Goal: Information Seeking & Learning: Learn about a topic

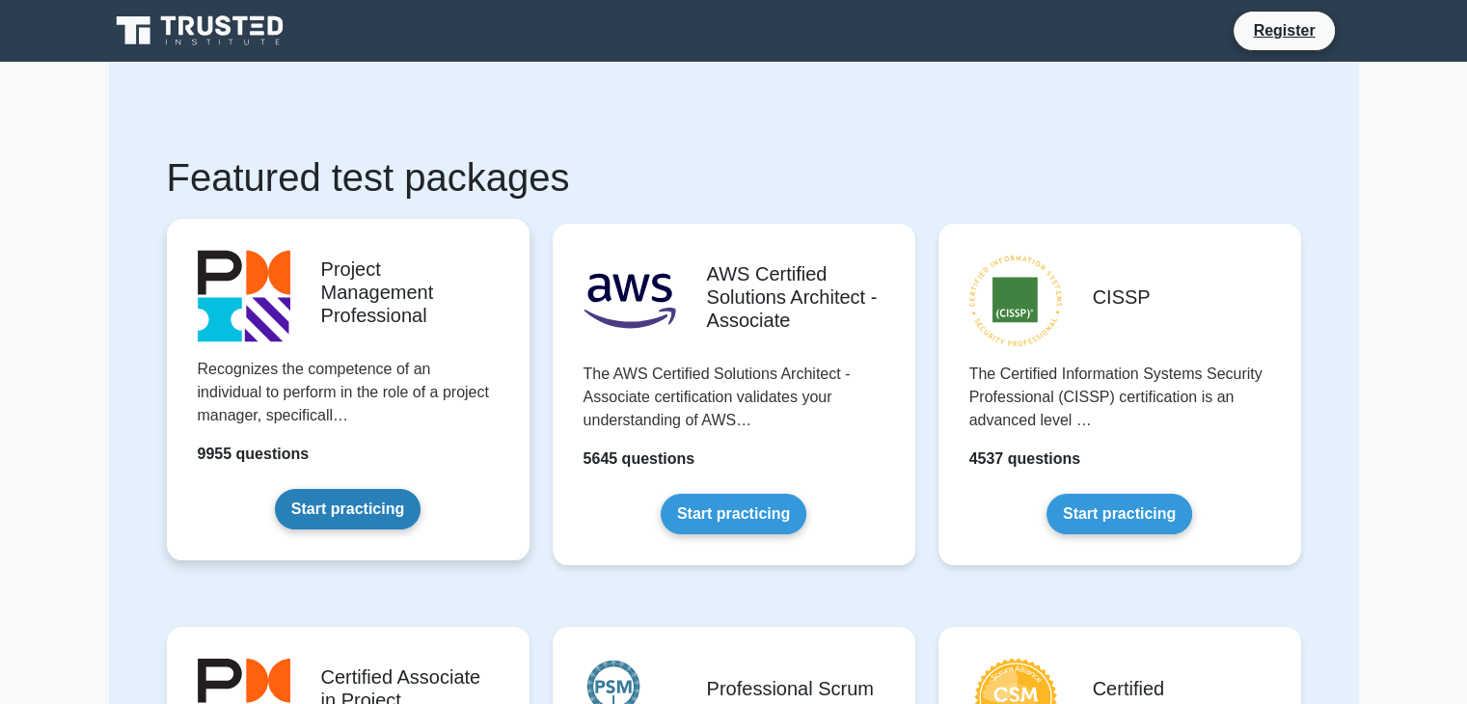
click at [362, 506] on link "Start practicing" at bounding box center [348, 509] width 146 height 41
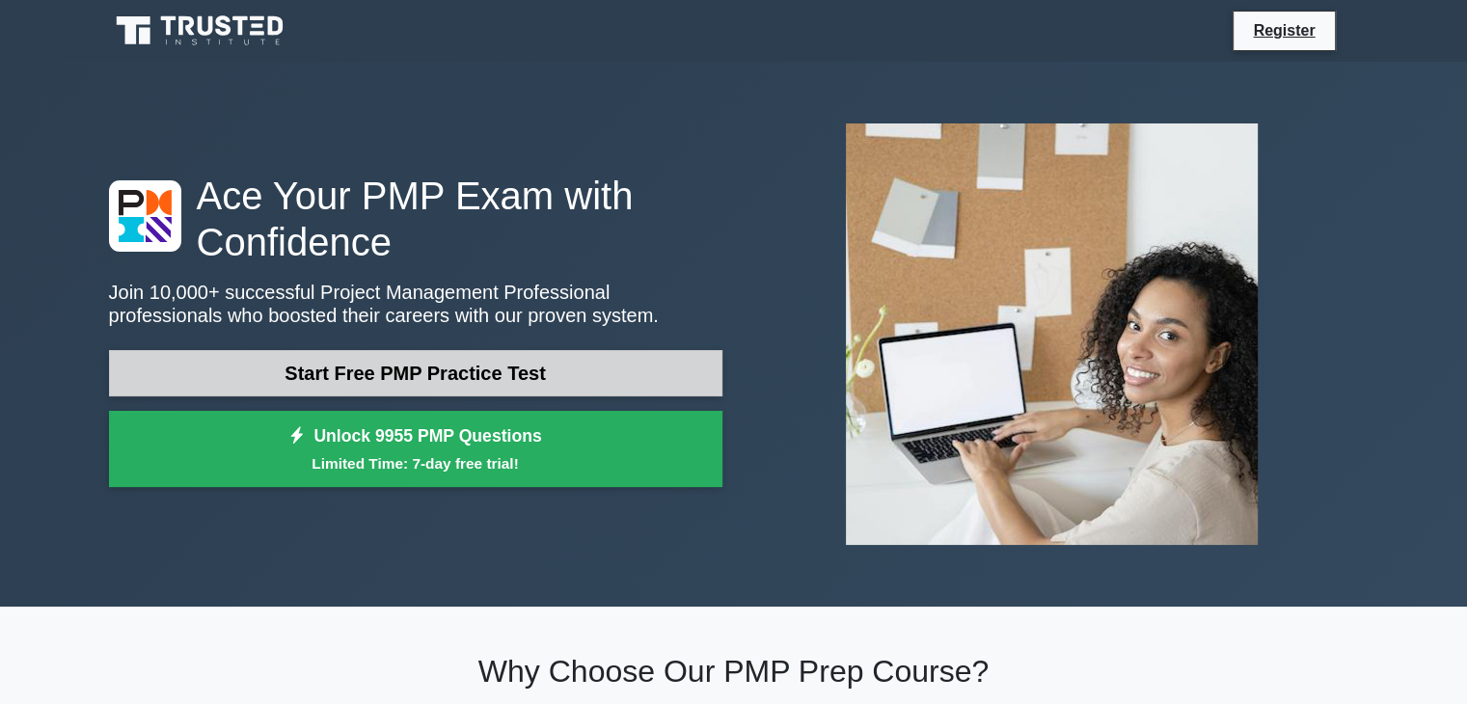
click at [364, 370] on link "Start Free PMP Practice Test" at bounding box center [416, 373] width 614 height 46
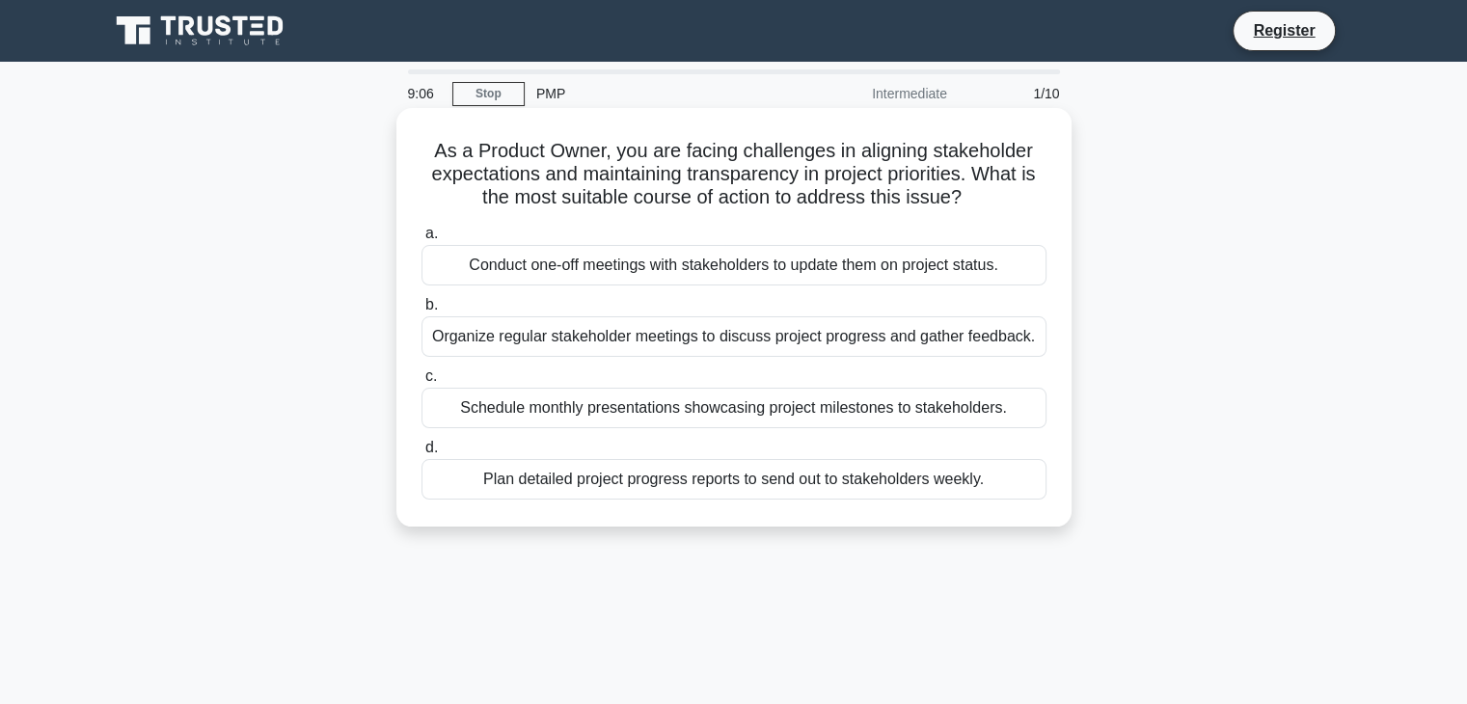
click at [540, 411] on div "Schedule monthly presentations showcasing project milestones to stakeholders." at bounding box center [734, 408] width 625 height 41
click at [422, 383] on input "c. Schedule monthly presentations showcasing project milestones to stakeholders." at bounding box center [422, 376] width 0 height 13
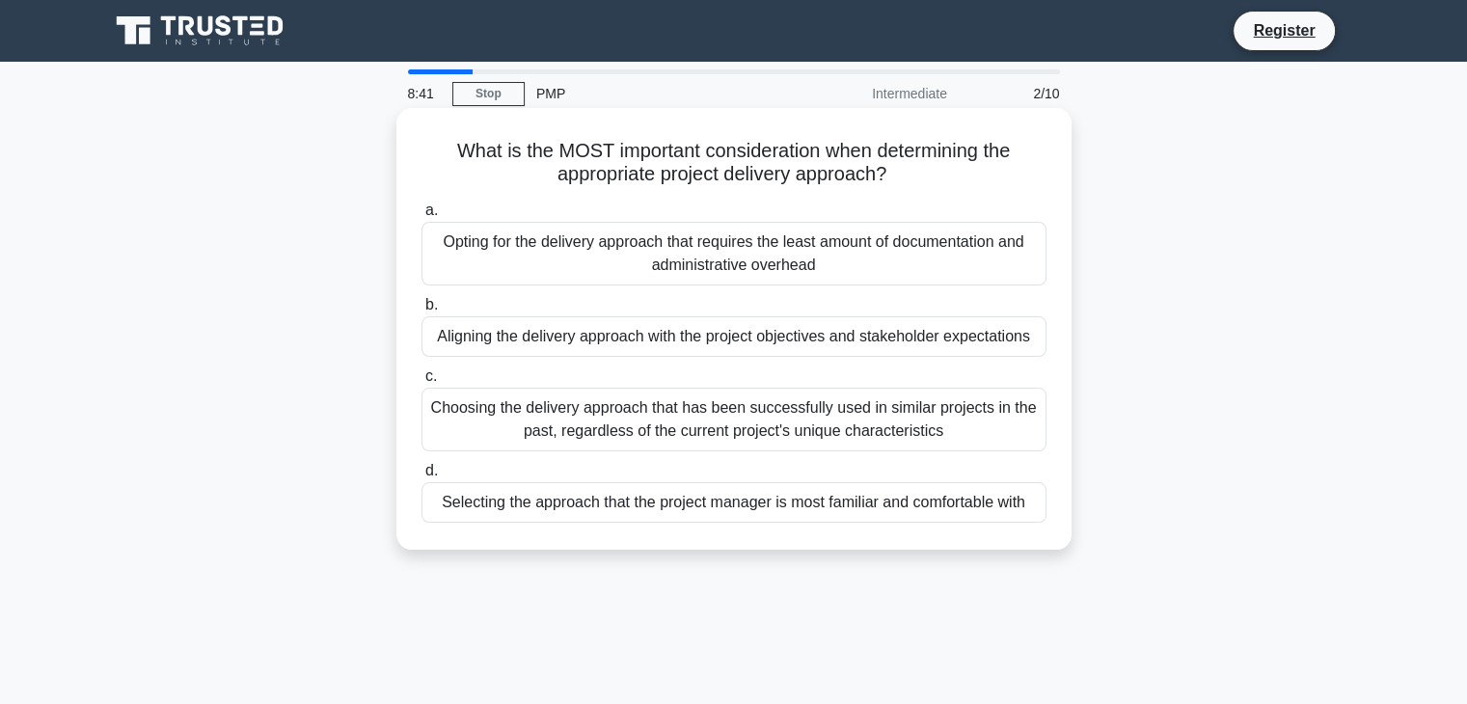
click at [524, 425] on div "Choosing the delivery approach that has been successfully used in similar proje…" at bounding box center [734, 420] width 625 height 64
click at [422, 383] on input "c. Choosing the delivery approach that has been successfully used in similar pr…" at bounding box center [422, 376] width 0 height 13
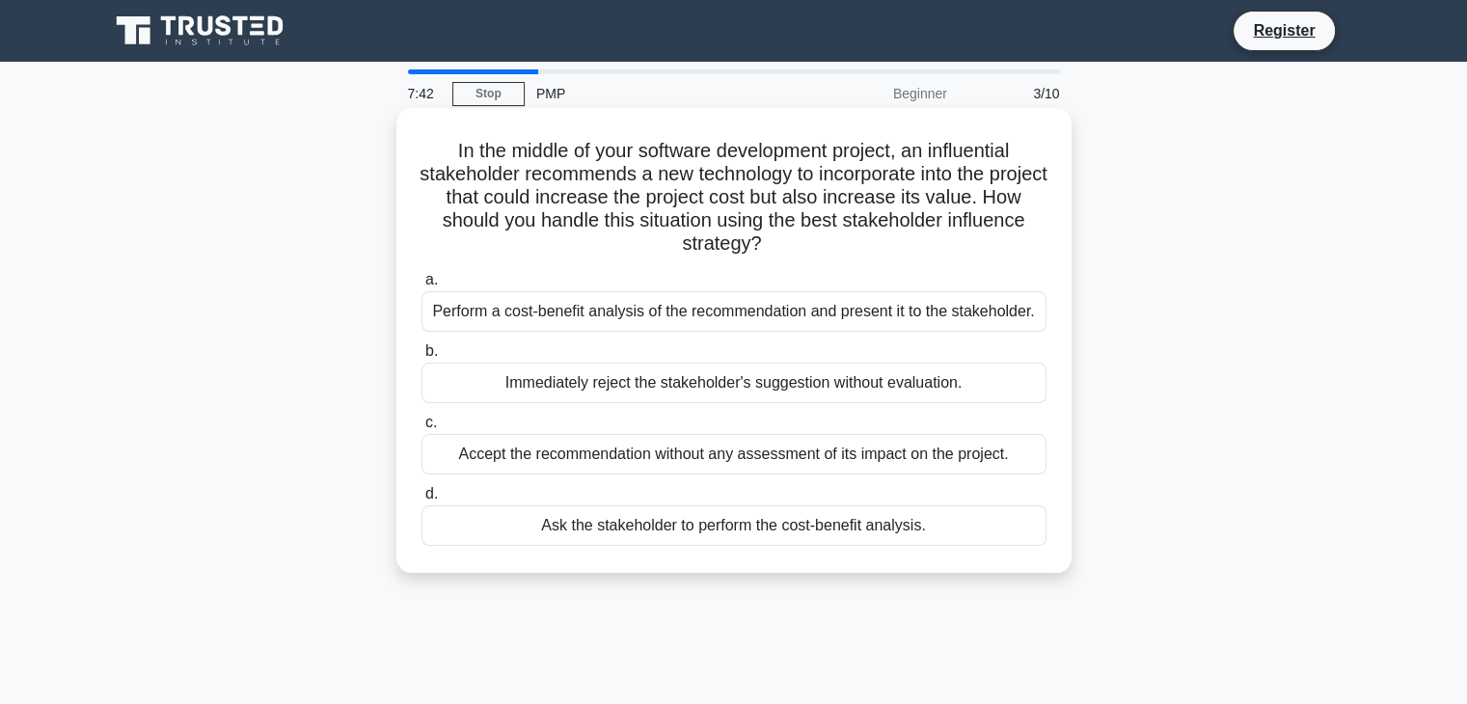
click at [648, 453] on div "Accept the recommendation without any assessment of its impact on the project." at bounding box center [734, 454] width 625 height 41
click at [422, 429] on input "c. Accept the recommendation without any assessment of its impact on the projec…" at bounding box center [422, 423] width 0 height 13
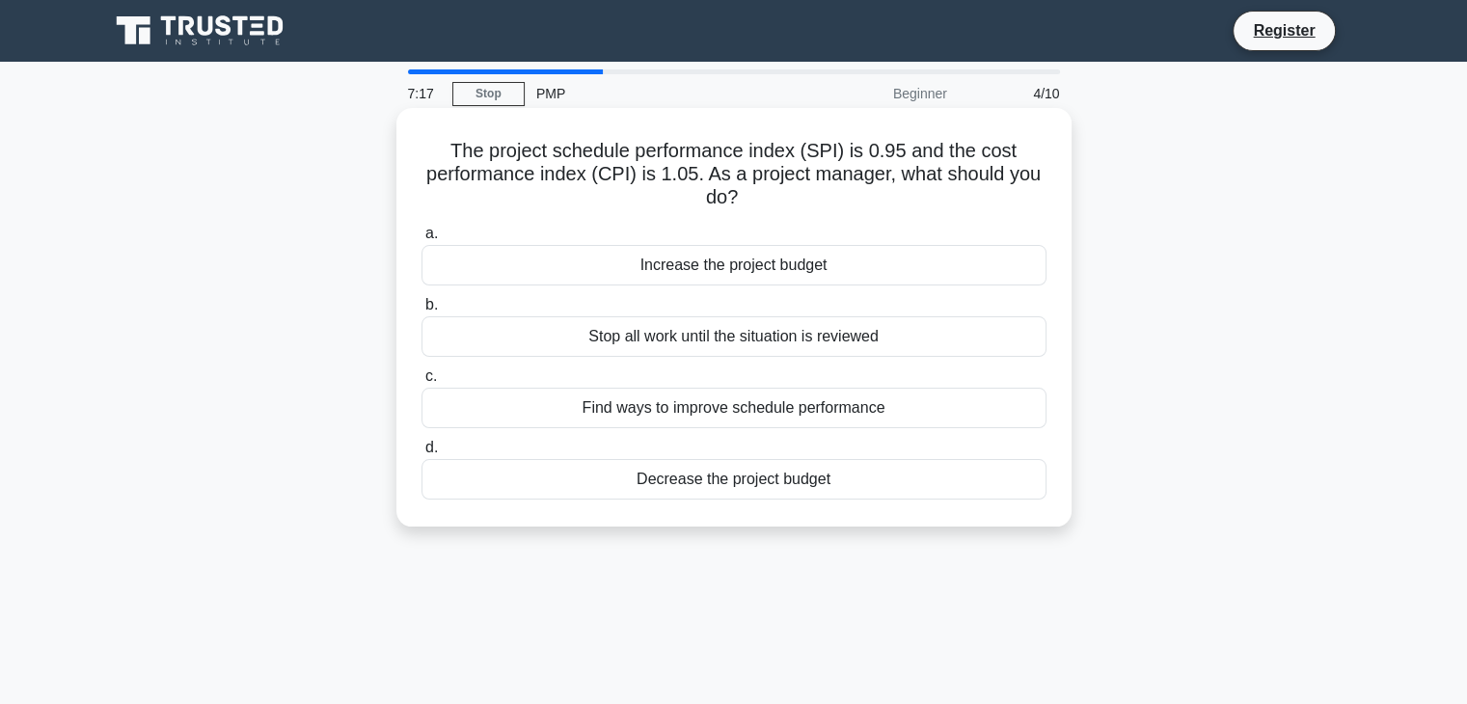
click at [729, 271] on div "Increase the project budget" at bounding box center [734, 265] width 625 height 41
click at [422, 240] on input "a. Increase the project budget" at bounding box center [422, 234] width 0 height 13
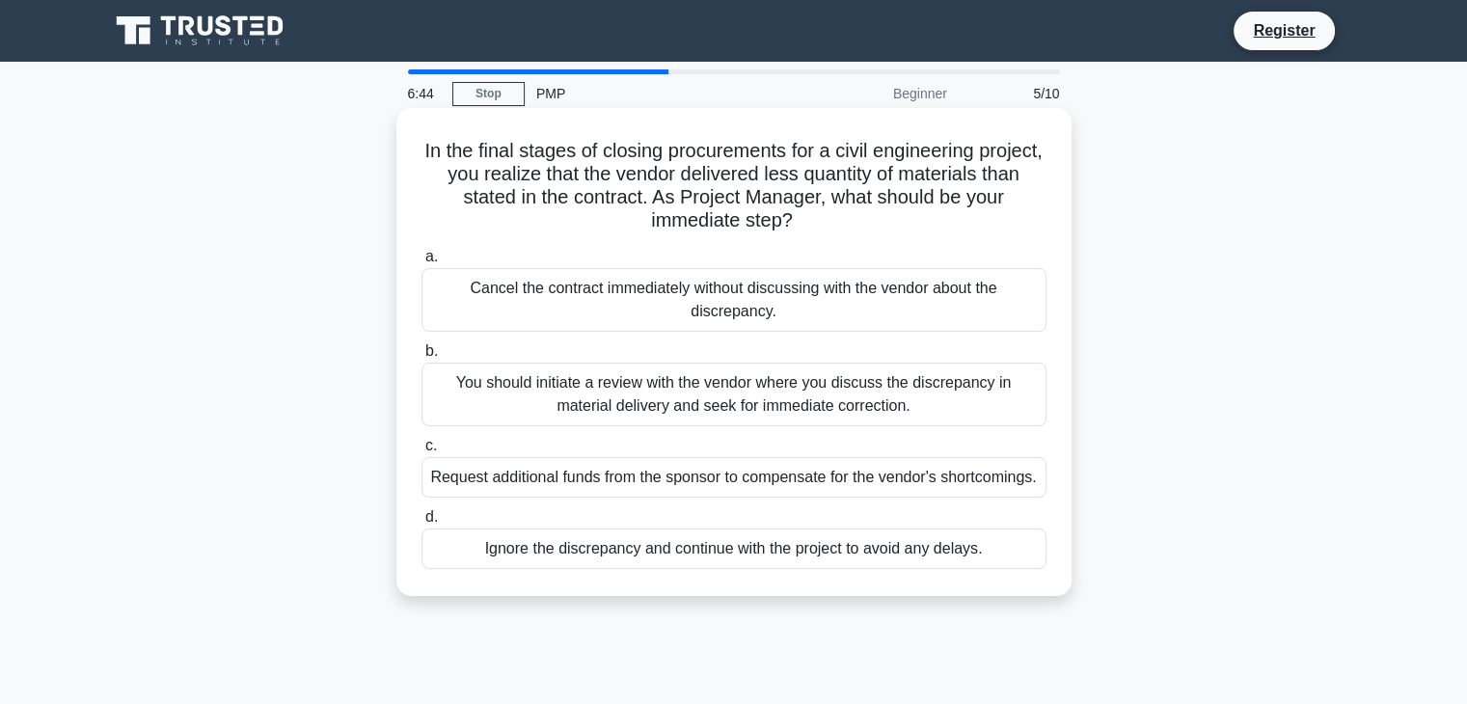
click at [657, 491] on div "Request additional funds from the sponsor to compensate for the vendor's shortc…" at bounding box center [734, 477] width 625 height 41
click at [422, 452] on input "c. Request additional funds from the sponsor to compensate for the vendor's sho…" at bounding box center [422, 446] width 0 height 13
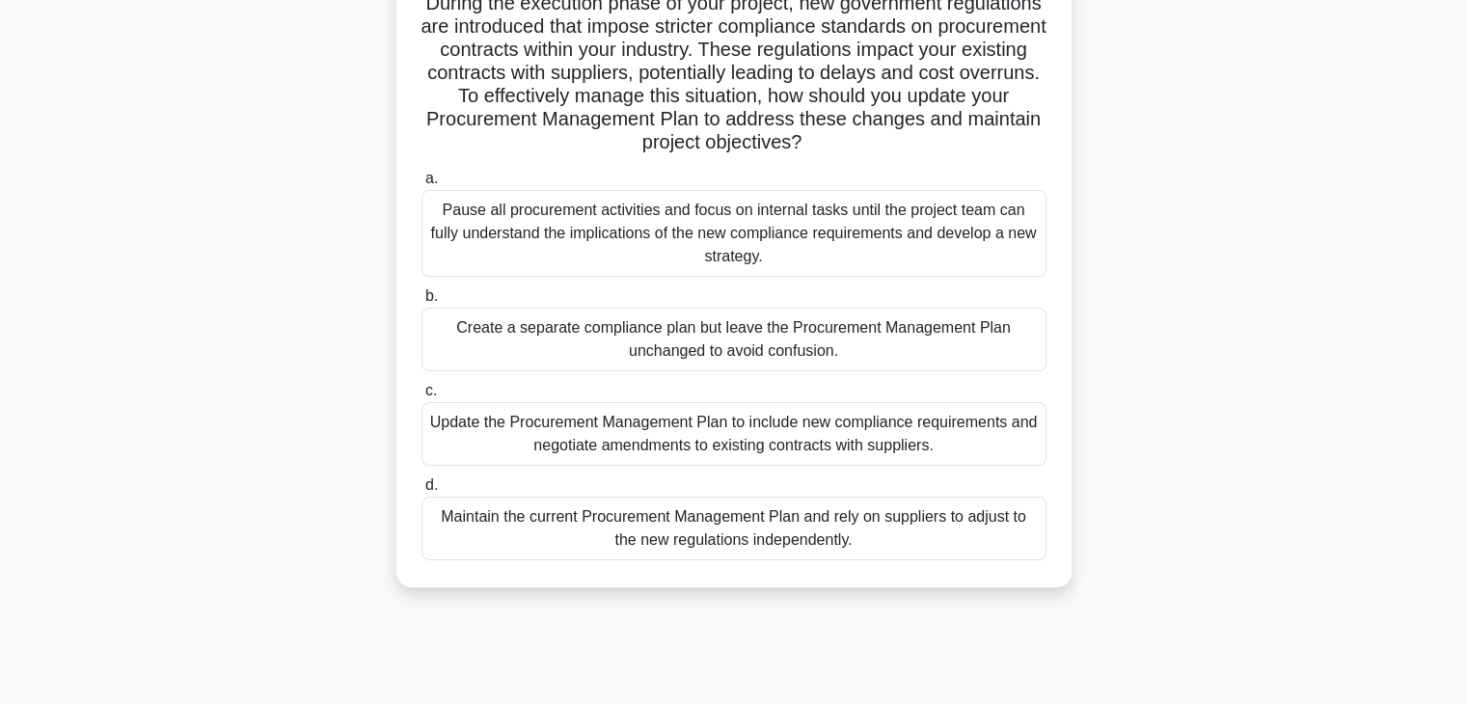
scroll to position [154, 0]
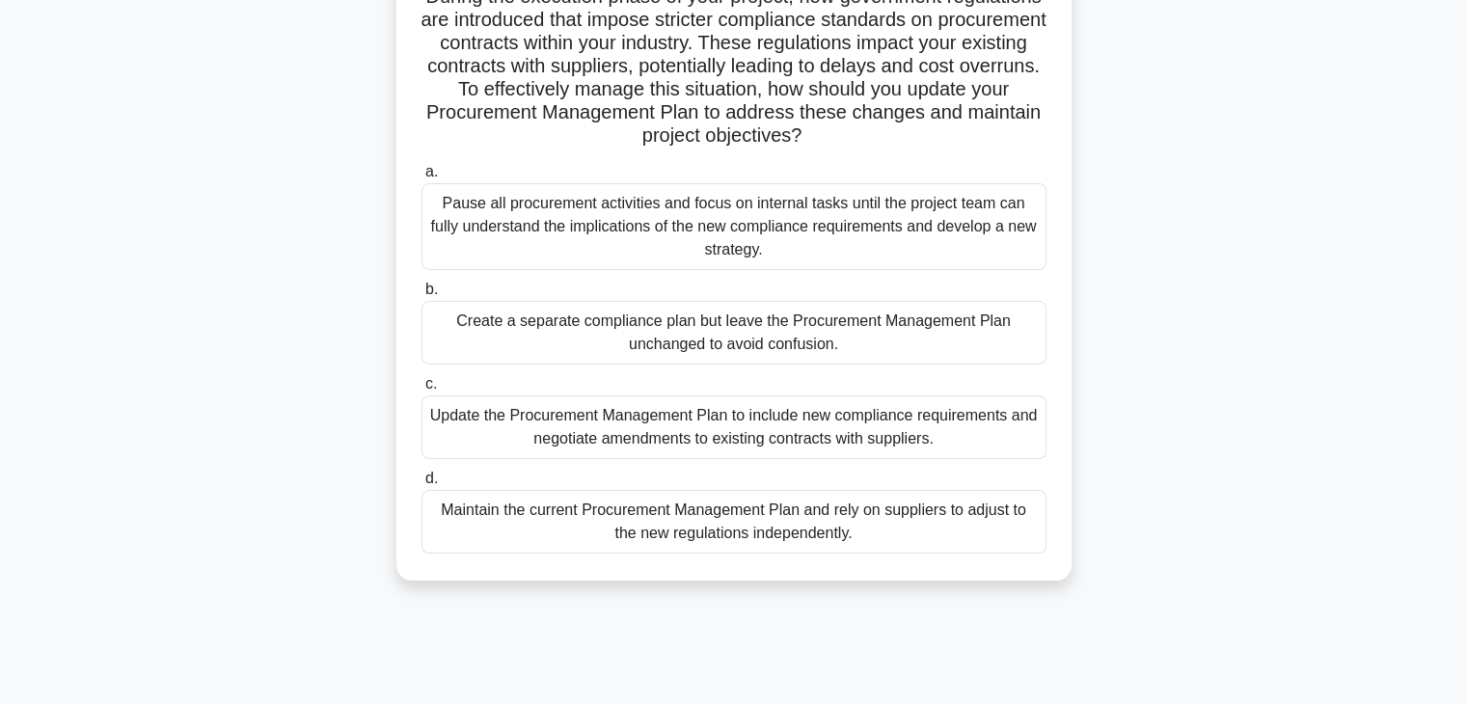
click at [627, 257] on div "Pause all procurement activities and focus on internal tasks until the project …" at bounding box center [734, 226] width 625 height 87
click at [422, 178] on input "a. Pause all procurement activities and focus on internal tasks until the proje…" at bounding box center [422, 172] width 0 height 13
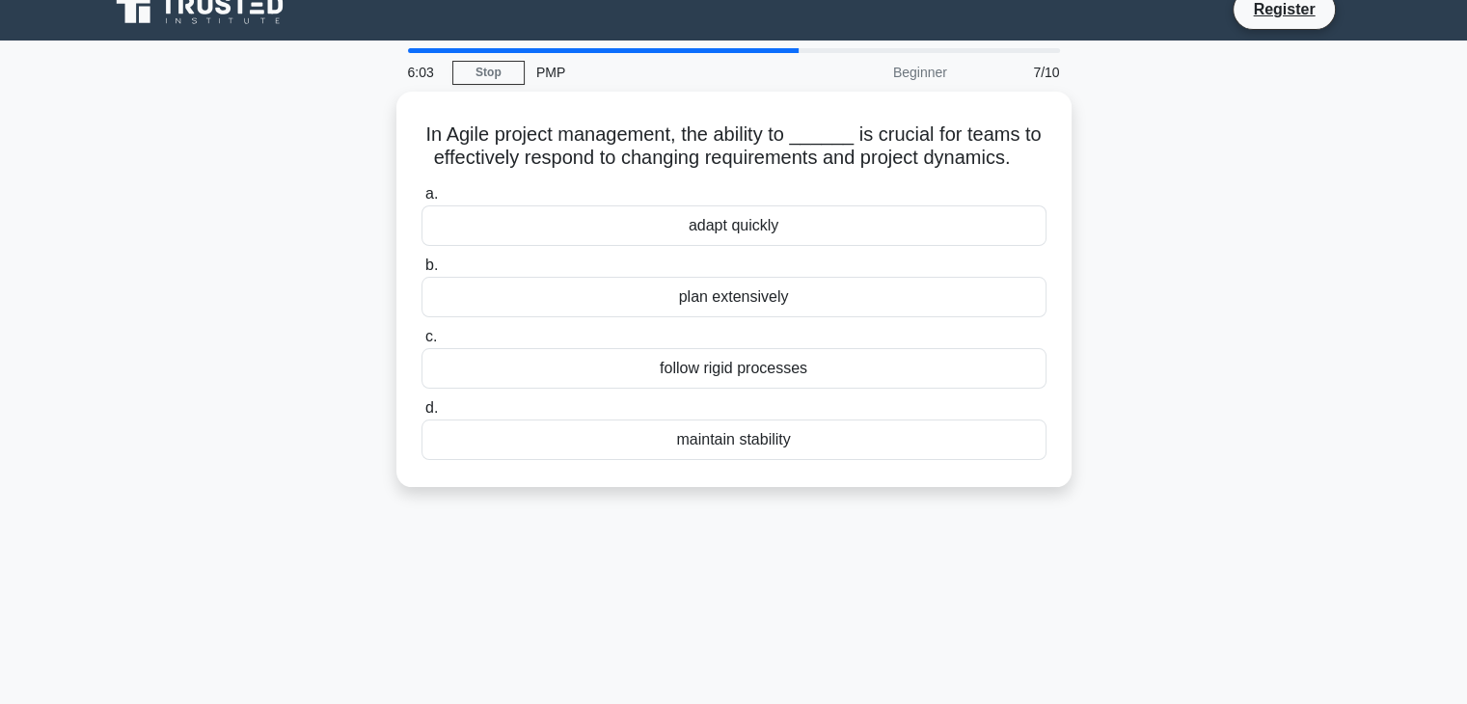
scroll to position [0, 0]
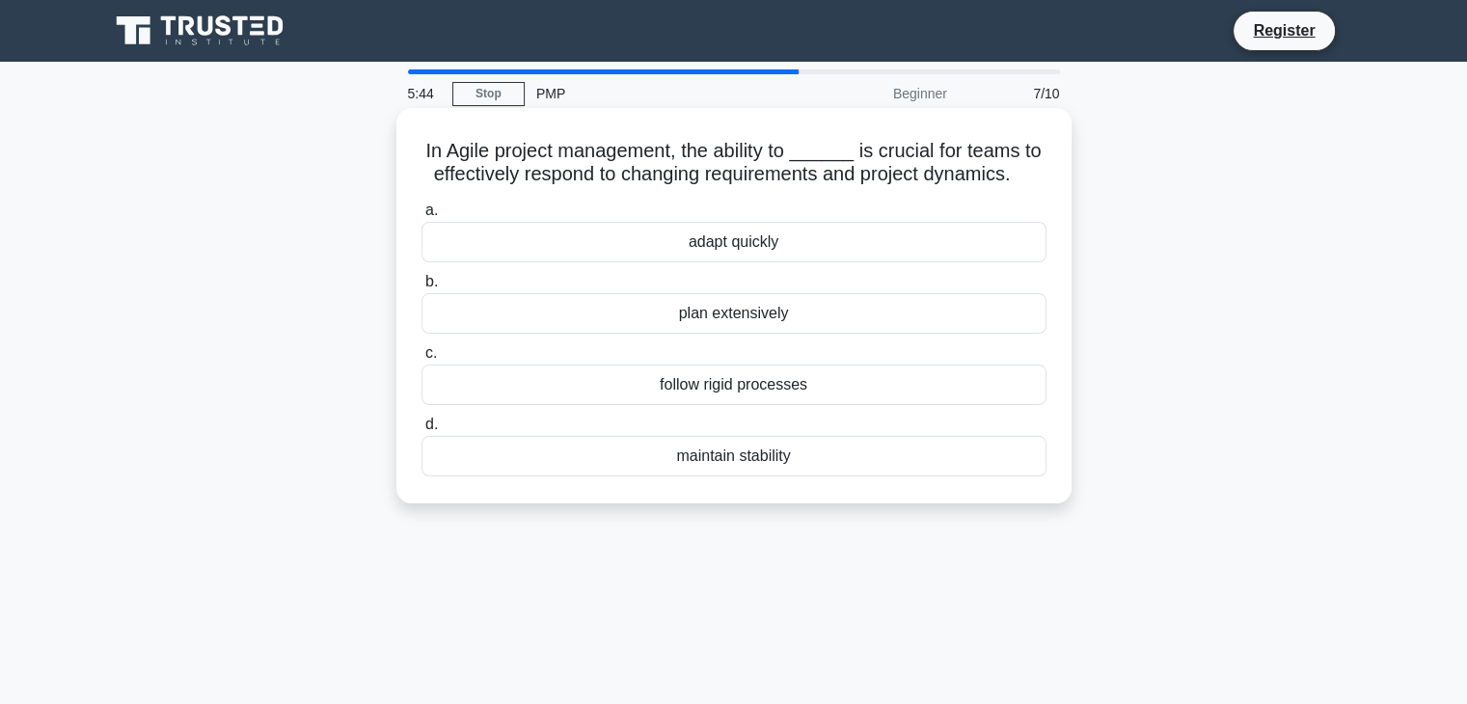
click at [737, 399] on div "follow rigid processes" at bounding box center [734, 385] width 625 height 41
click at [422, 360] on input "c. follow rigid processes" at bounding box center [422, 353] width 0 height 13
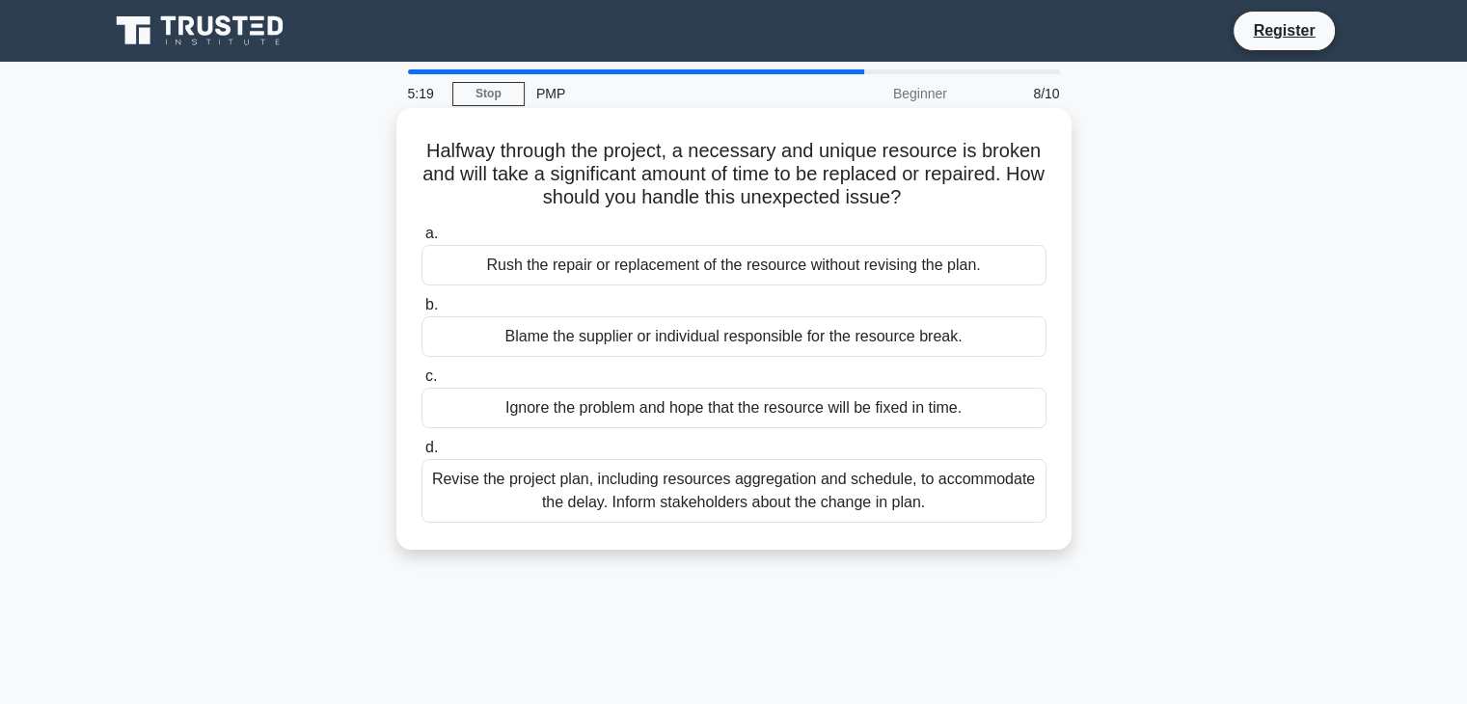
click at [510, 478] on div "Revise the project plan, including resources aggregation and schedule, to accom…" at bounding box center [734, 491] width 625 height 64
click at [422, 454] on input "d. Revise the project plan, including resources aggregation and schedule, to ac…" at bounding box center [422, 448] width 0 height 13
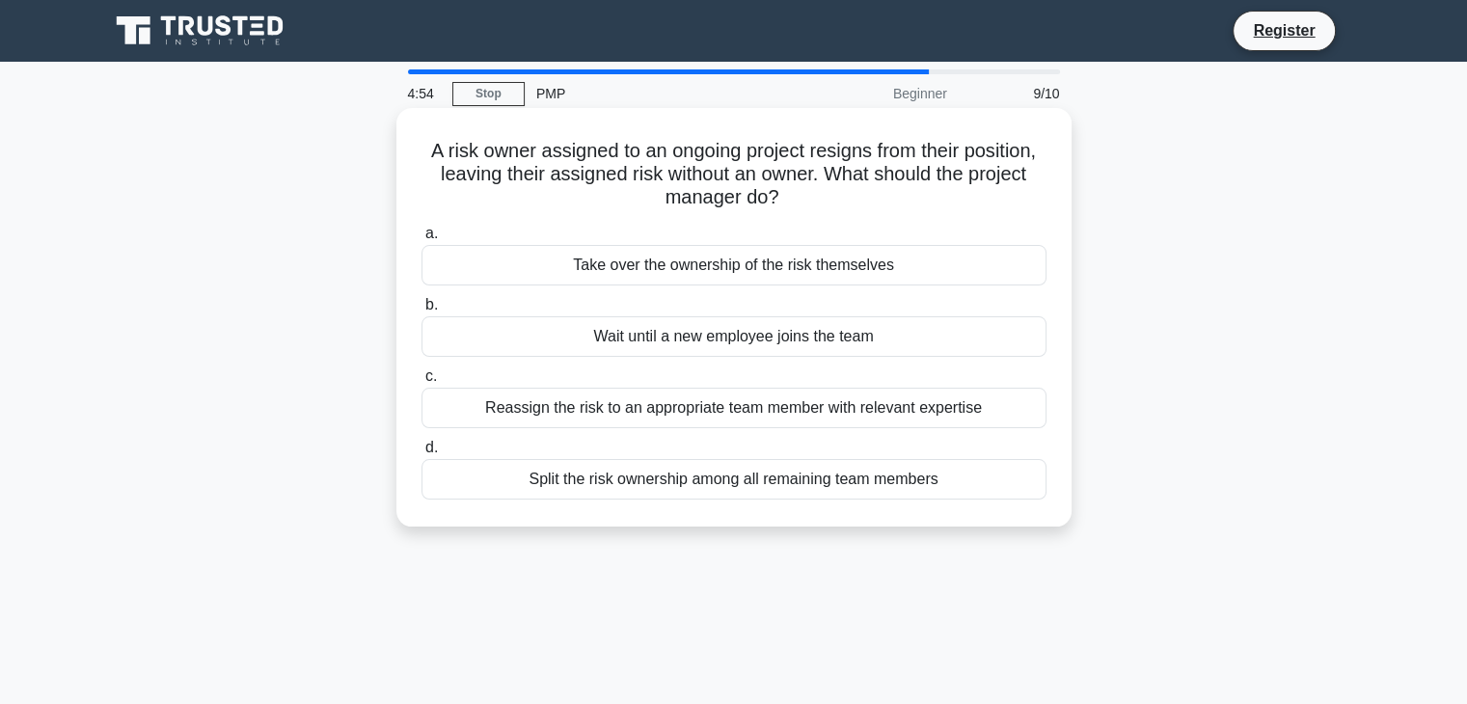
click at [622, 482] on div "Split the risk ownership among all remaining team members" at bounding box center [734, 479] width 625 height 41
click at [422, 454] on input "d. Split the risk ownership among all remaining team members" at bounding box center [422, 448] width 0 height 13
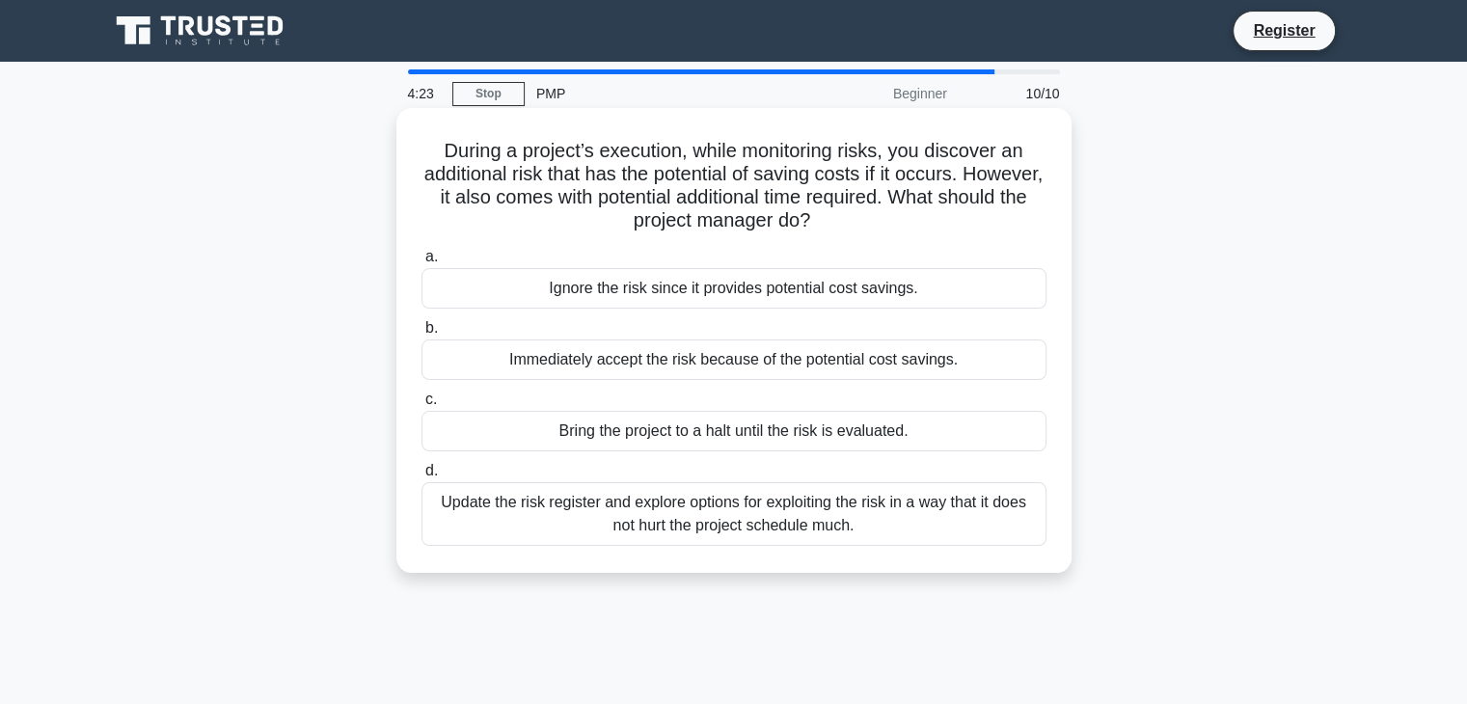
click at [665, 510] on div "Update the risk register and explore options for exploiting the risk in a way t…" at bounding box center [734, 514] width 625 height 64
click at [422, 478] on input "d. Update the risk register and explore options for exploiting the risk in a wa…" at bounding box center [422, 471] width 0 height 13
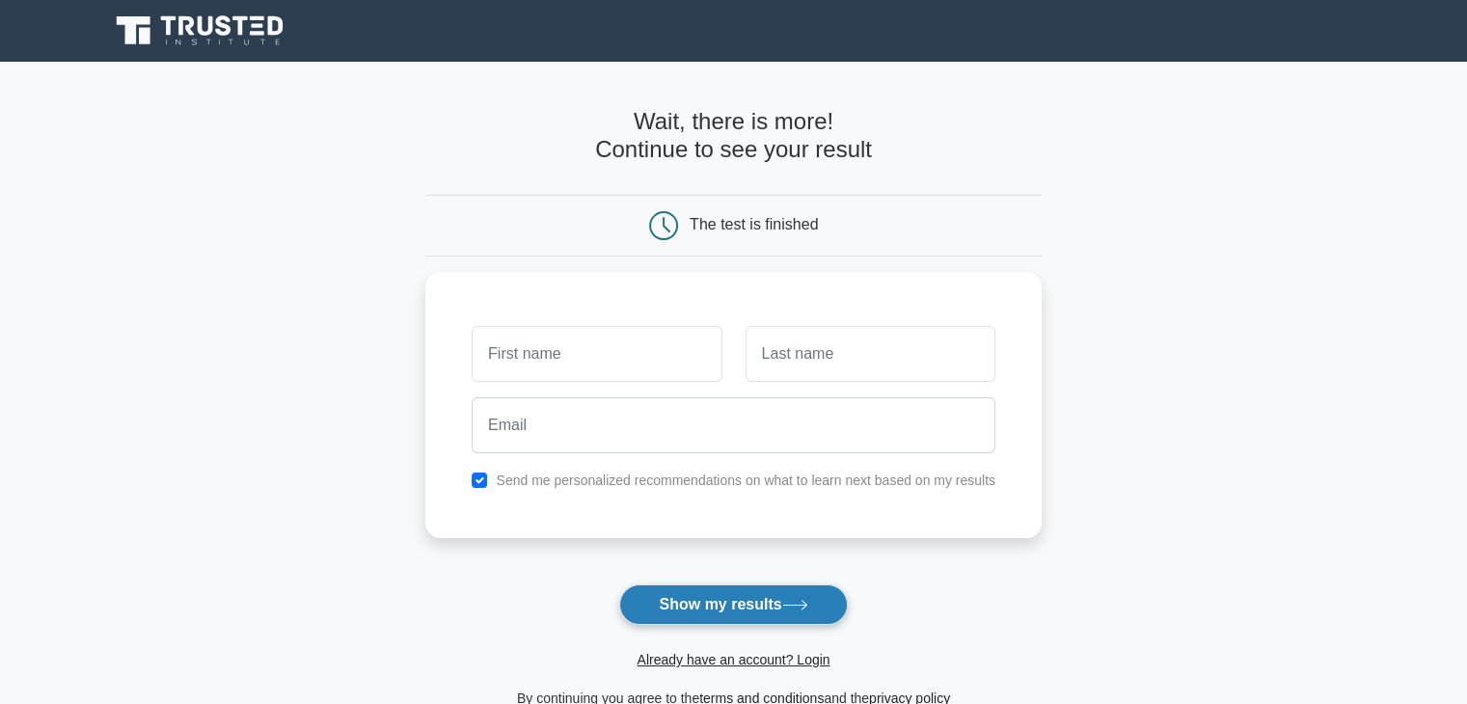
click at [780, 614] on button "Show my results" at bounding box center [733, 605] width 228 height 41
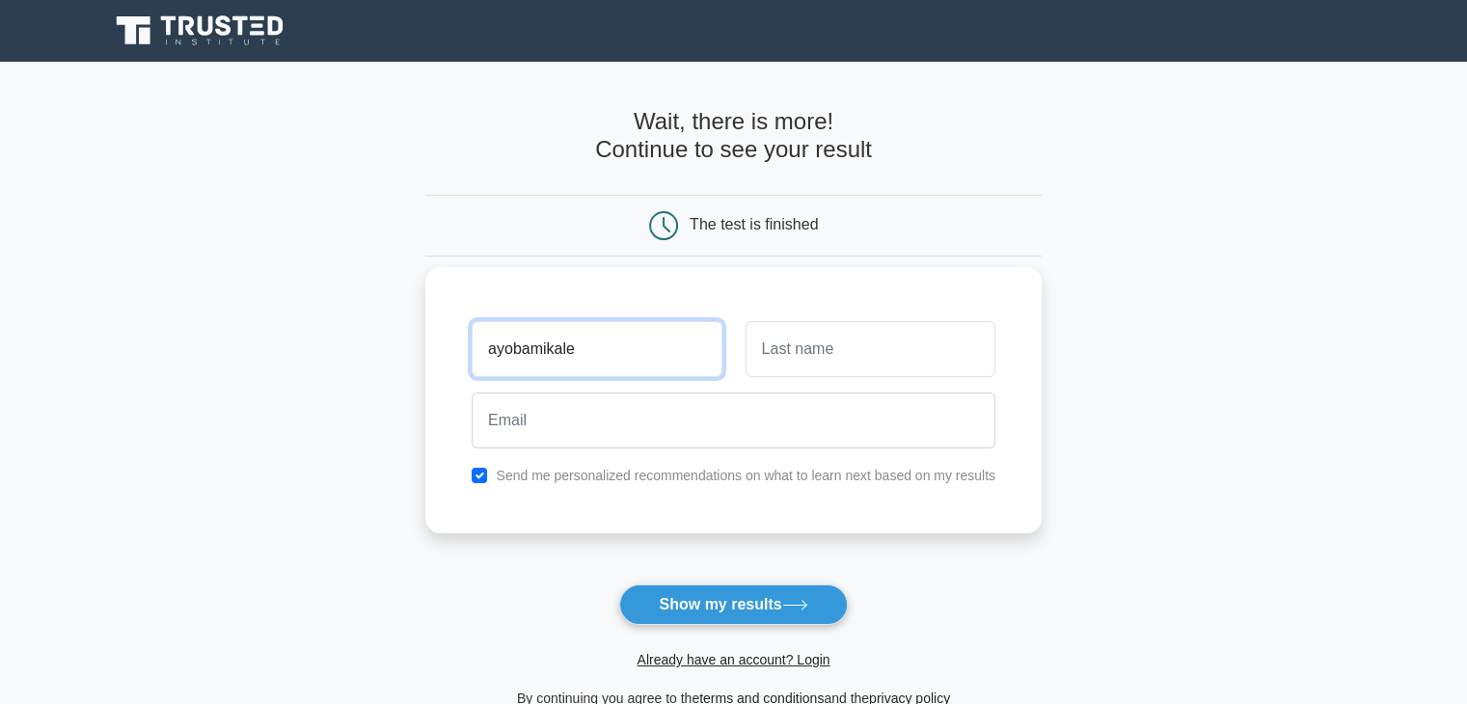
type input "ayobamikale"
click at [807, 351] on input "text" at bounding box center [871, 349] width 250 height 56
type input "oluwatuyi"
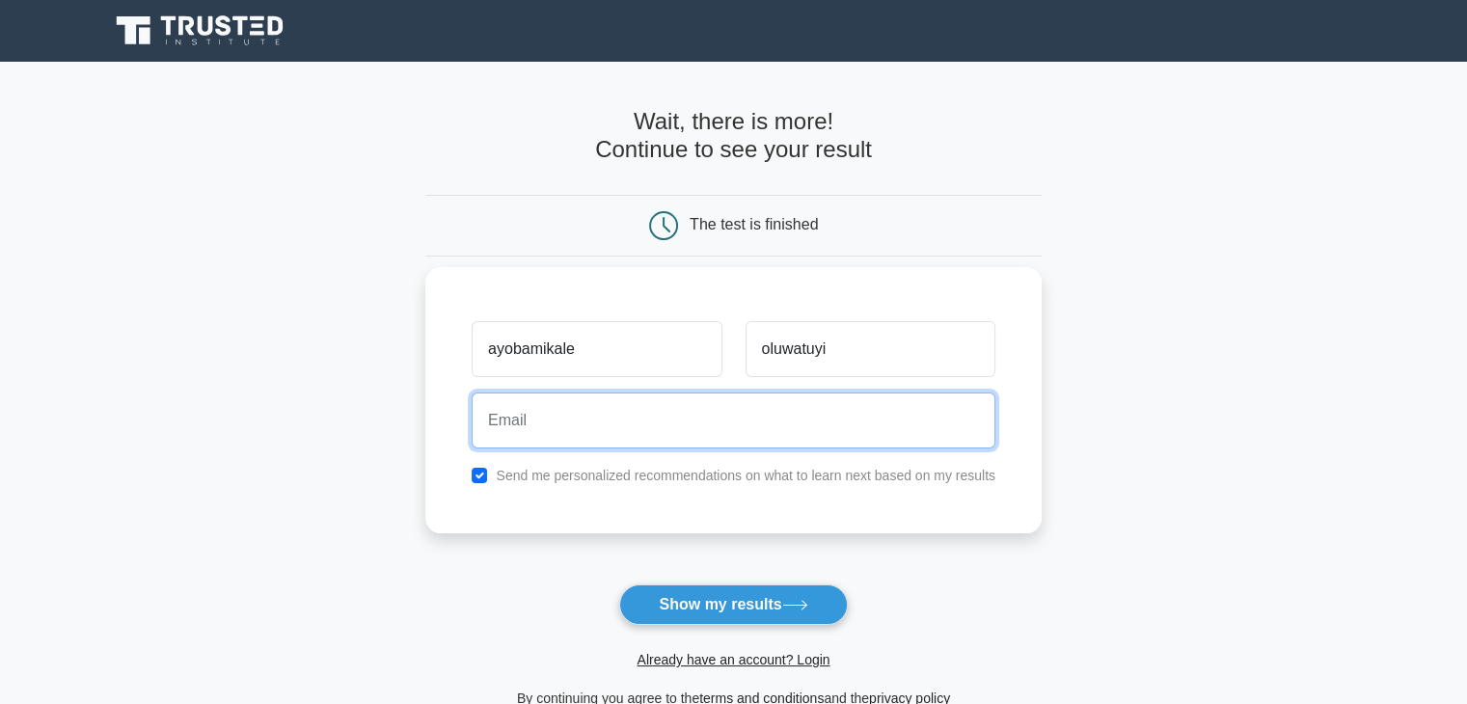
click at [559, 430] on input "email" at bounding box center [734, 421] width 524 height 56
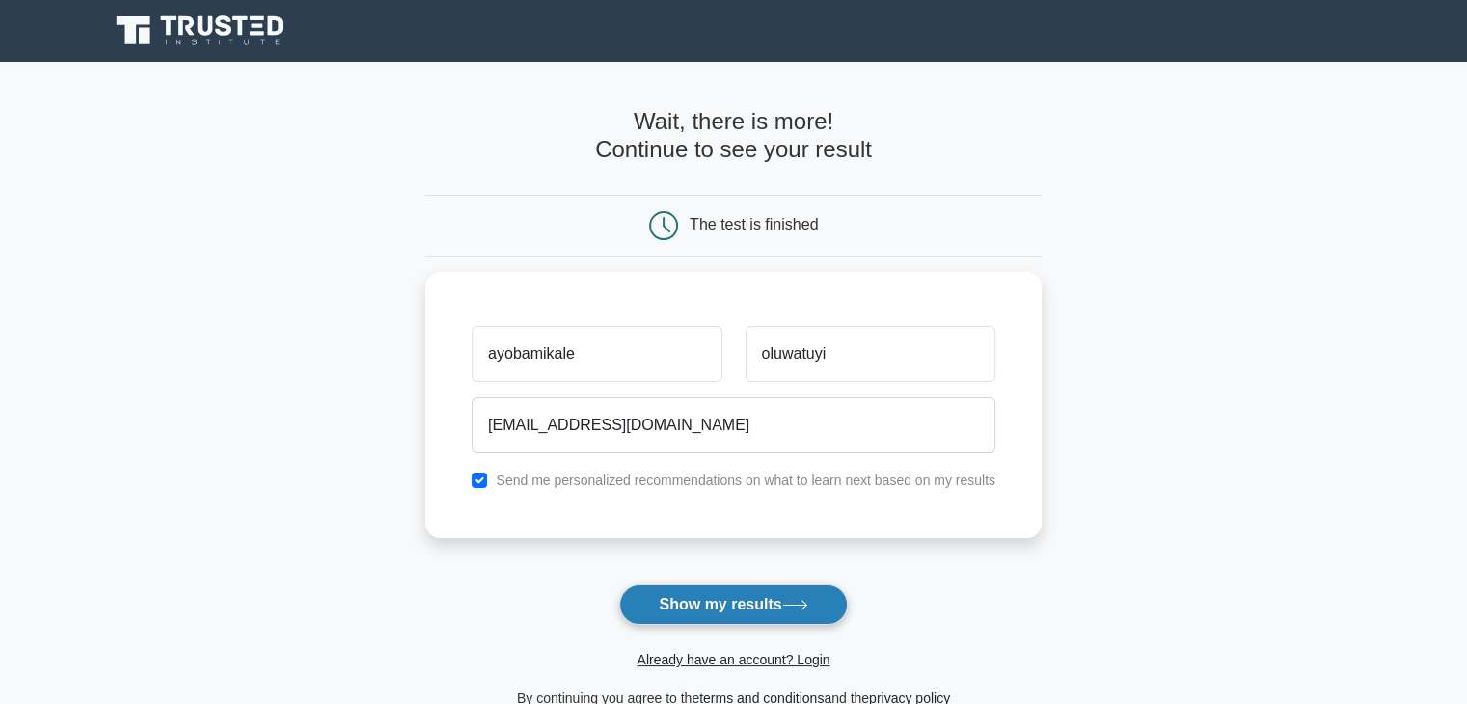
click at [754, 600] on button "Show my results" at bounding box center [733, 605] width 228 height 41
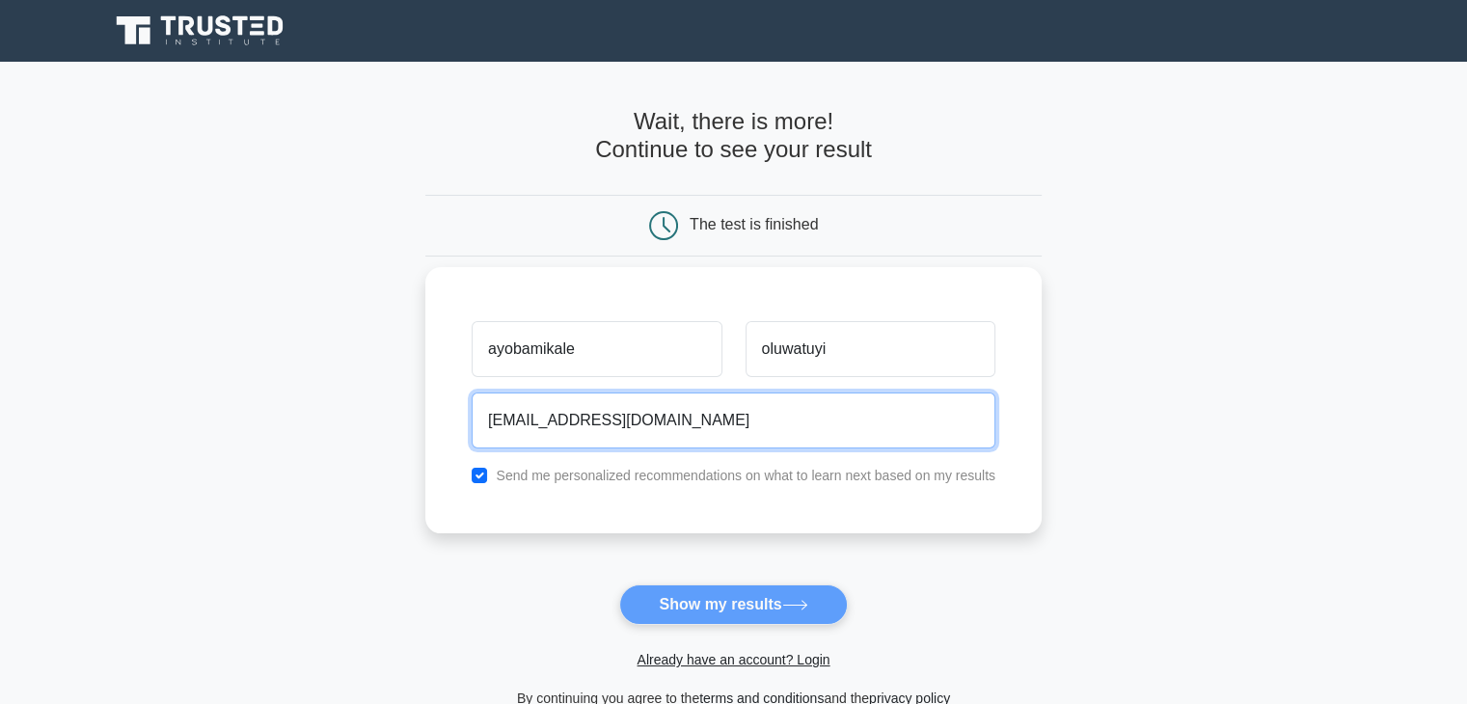
click at [702, 433] on input "thomasfullarton023@gmail.com" at bounding box center [734, 421] width 524 height 56
type input "t"
click at [702, 433] on input "email" at bounding box center [734, 421] width 524 height 56
type input "estheromolola481@gmail.com"
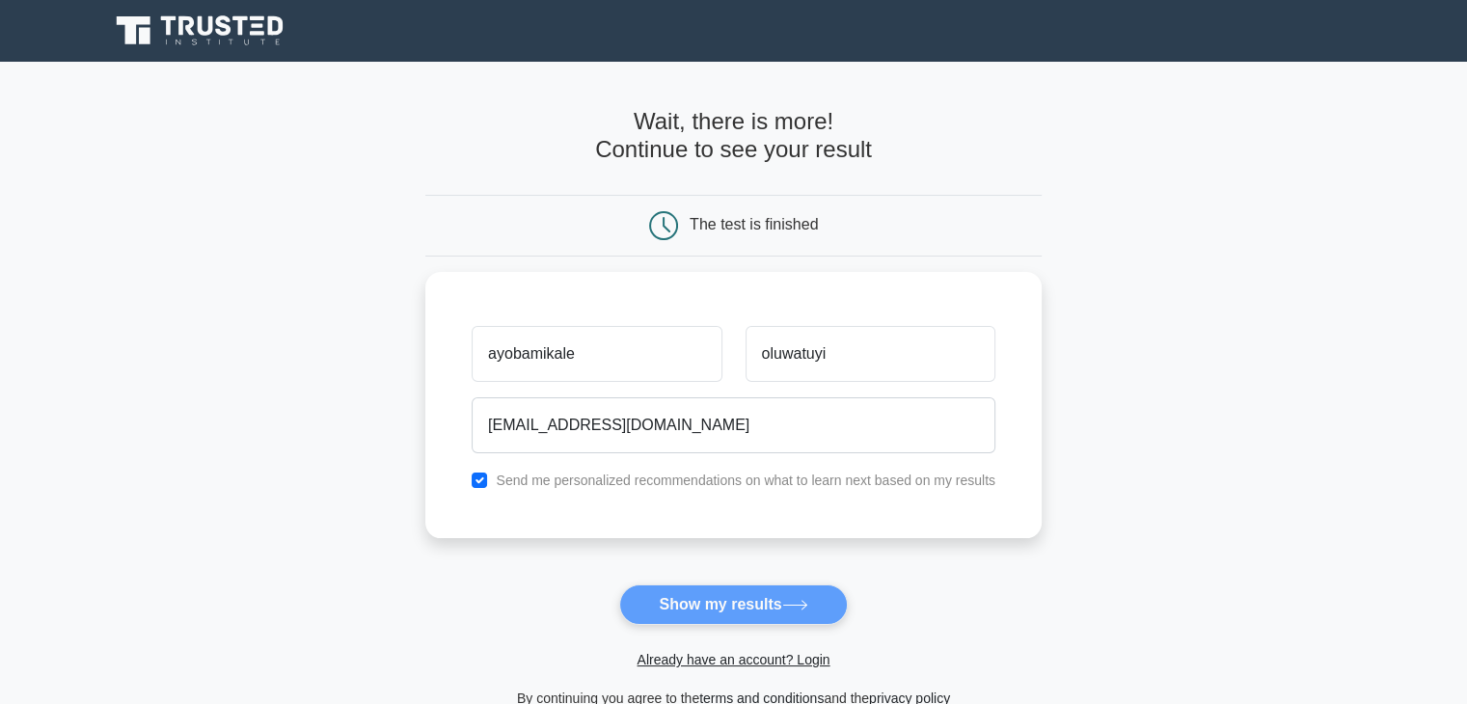
click at [714, 601] on form "Wait, there is more! Continue to see your result The test is finished ayobamika…" at bounding box center [733, 409] width 616 height 602
click at [710, 607] on form "Wait, there is more! Continue to see your result The test is finished ayobamika…" at bounding box center [733, 409] width 616 height 602
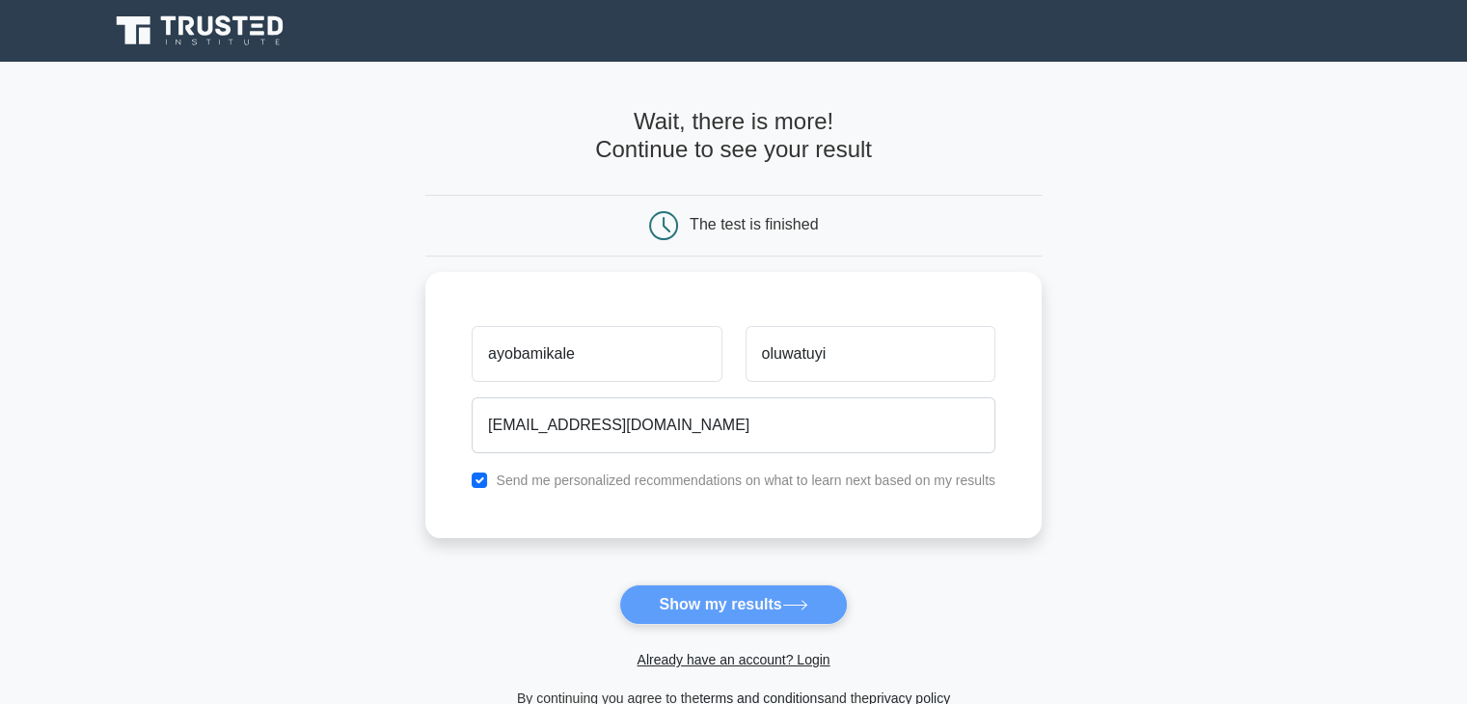
click at [812, 607] on form "Wait, there is more! Continue to see your result The test is finished ayobamika…" at bounding box center [733, 409] width 616 height 602
click at [446, 630] on div "Already have an account? Login" at bounding box center [733, 648] width 616 height 46
click at [347, 149] on main "Wait, there is more! Continue to see your result The test is finished ayobamika…" at bounding box center [733, 409] width 1467 height 695
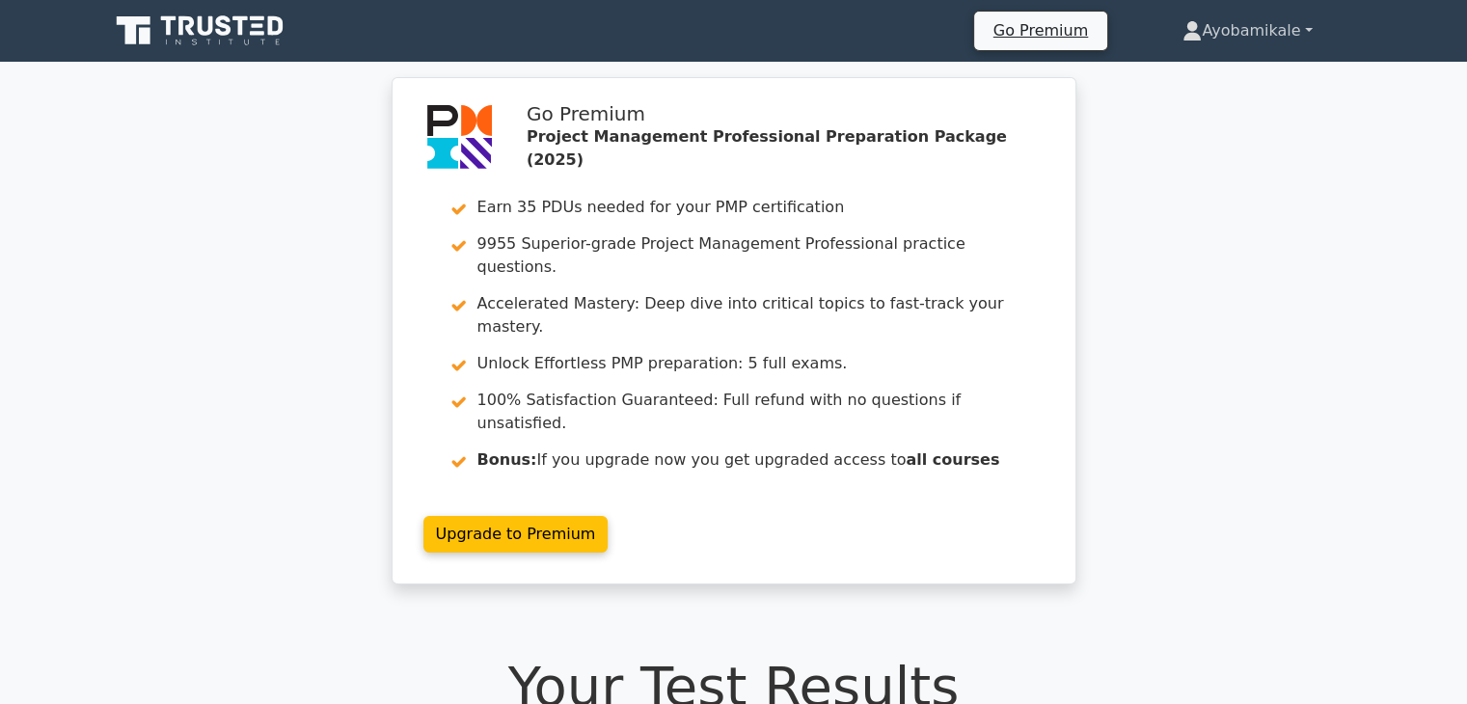
click at [1301, 24] on link "Ayobamikale" at bounding box center [1247, 31] width 222 height 39
click at [1219, 68] on link "Profile" at bounding box center [1213, 76] width 152 height 31
